Goal: Navigation & Orientation: Find specific page/section

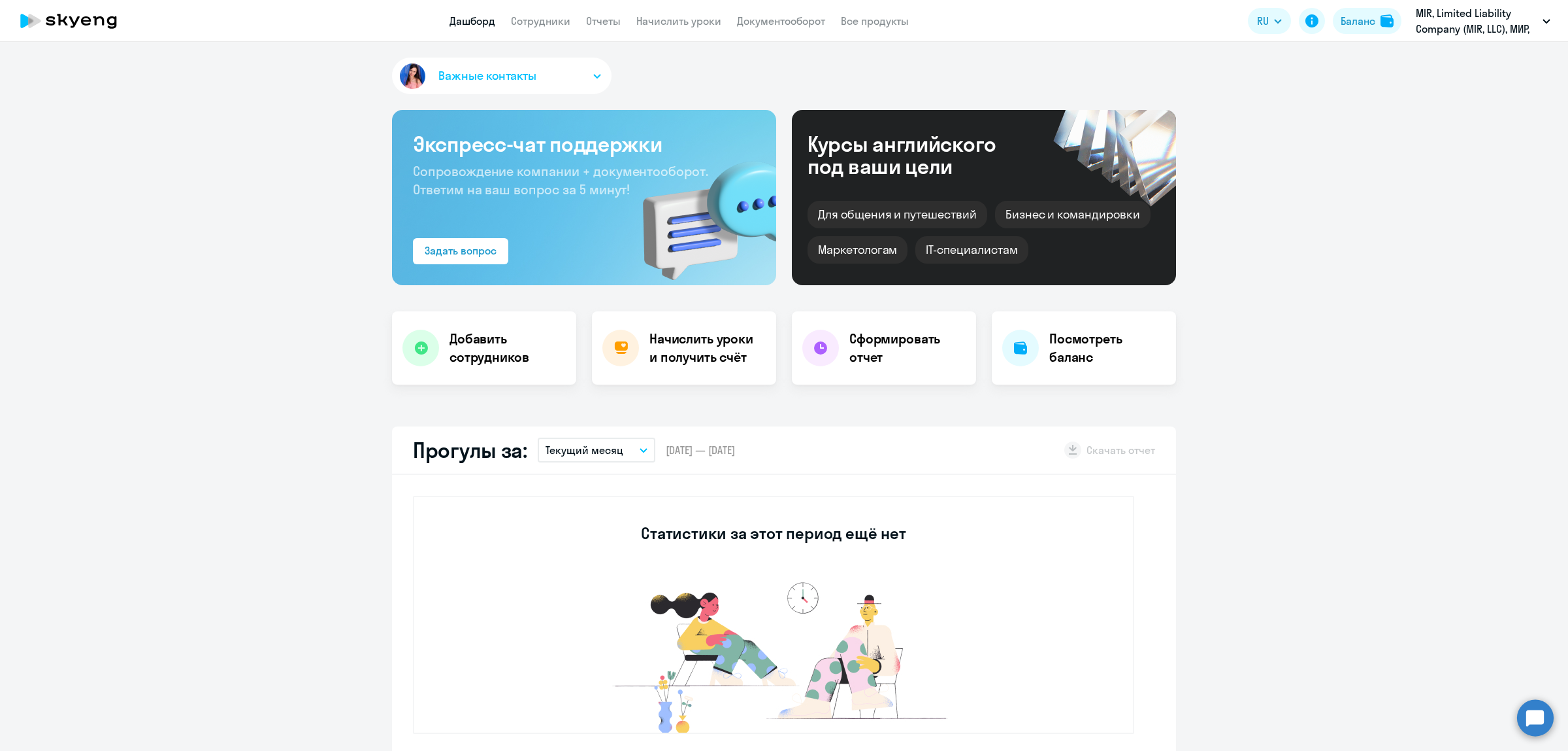
select select "30"
click at [1360, 93] on li "Контракт предо, МИР, ООО" at bounding box center [1428, 93] width 258 height 33
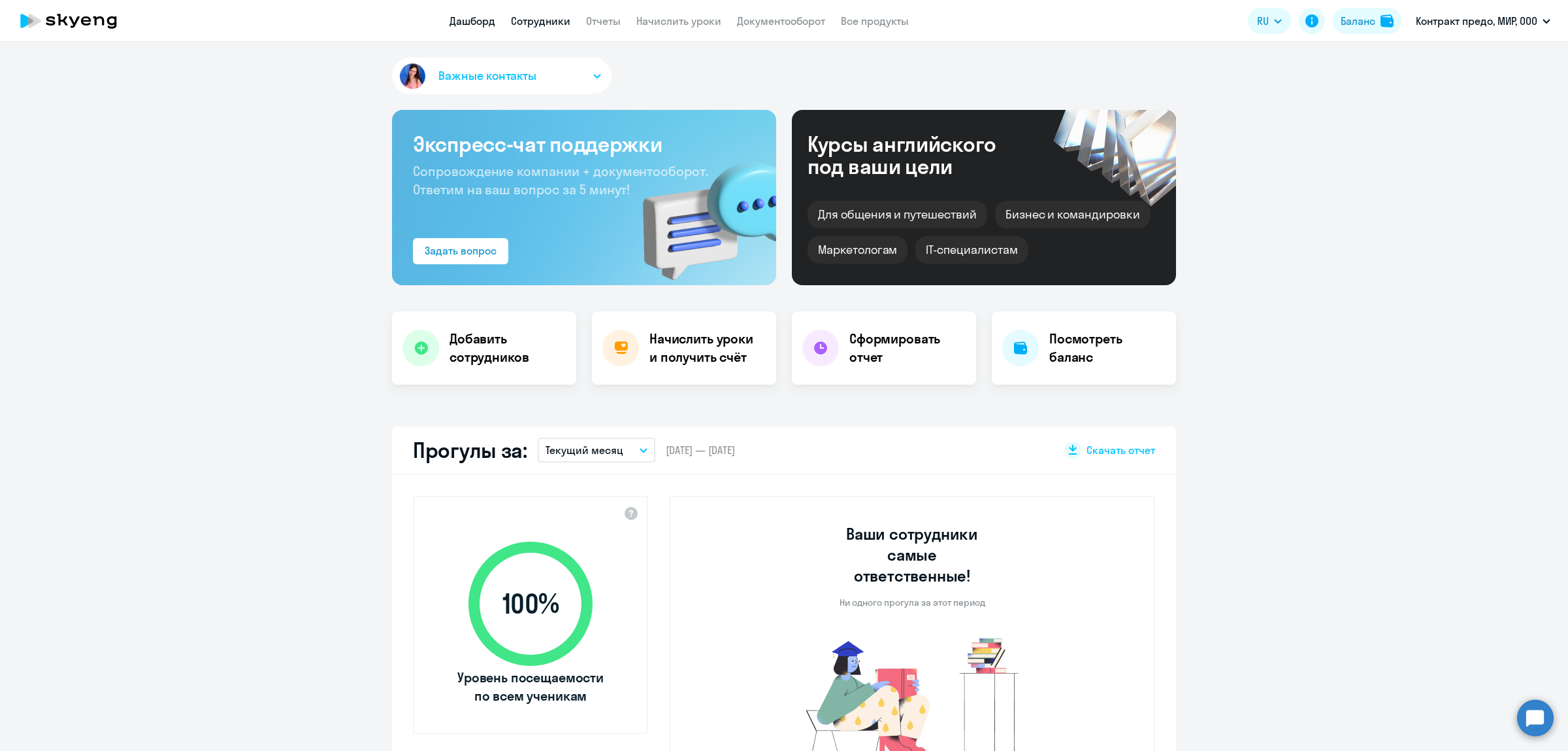
click at [557, 15] on link "Сотрудники" at bounding box center [541, 21] width 59 height 13
select select "30"
